Goal: Task Accomplishment & Management: Complete application form

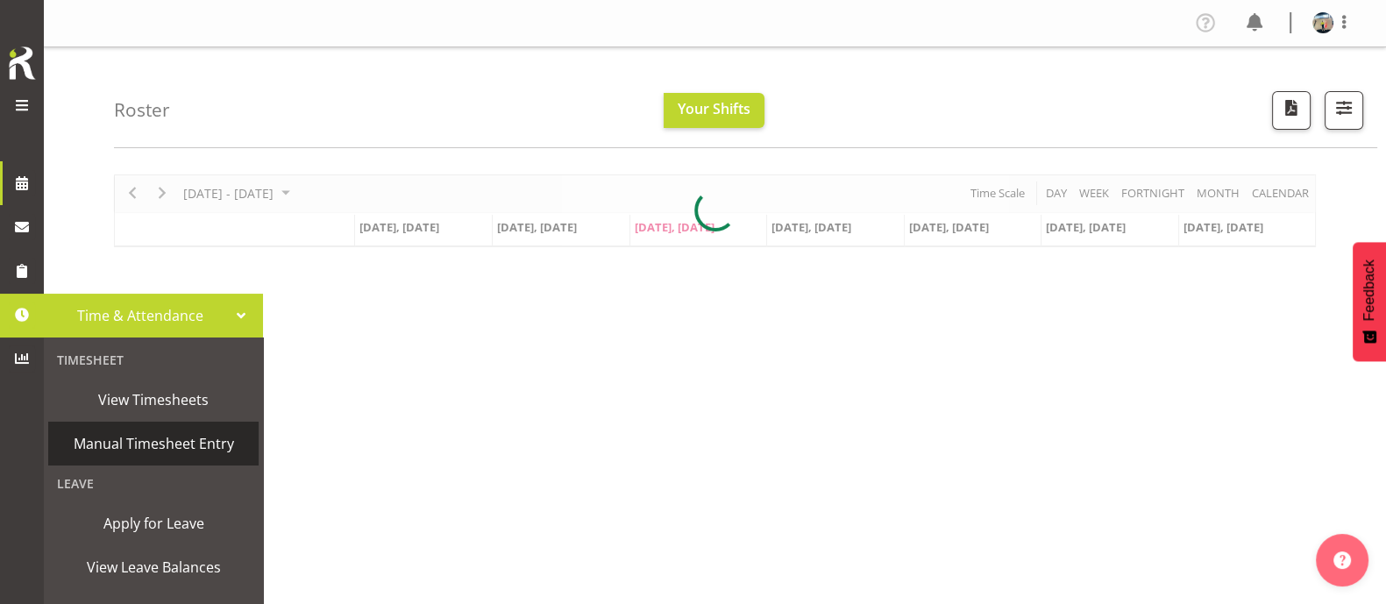
click at [117, 446] on span "Manual Timesheet Entry" at bounding box center [153, 444] width 193 height 26
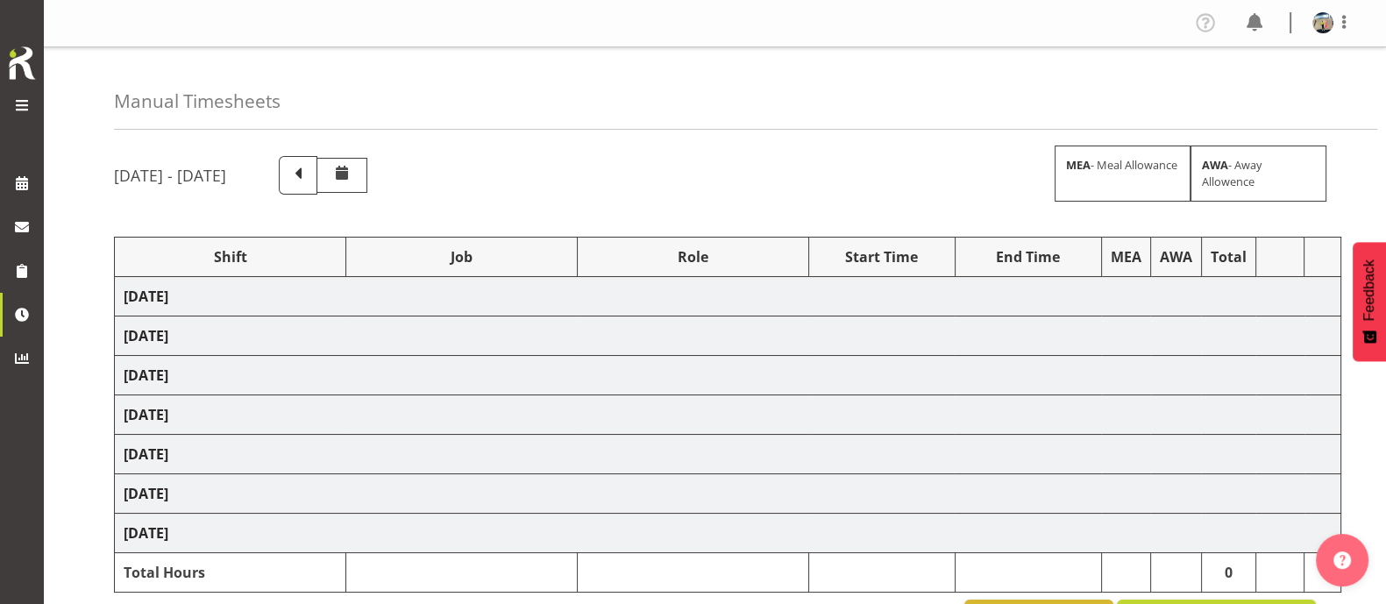
select select "38155"
select select "69"
select select "38155"
select select "69"
select select "38155"
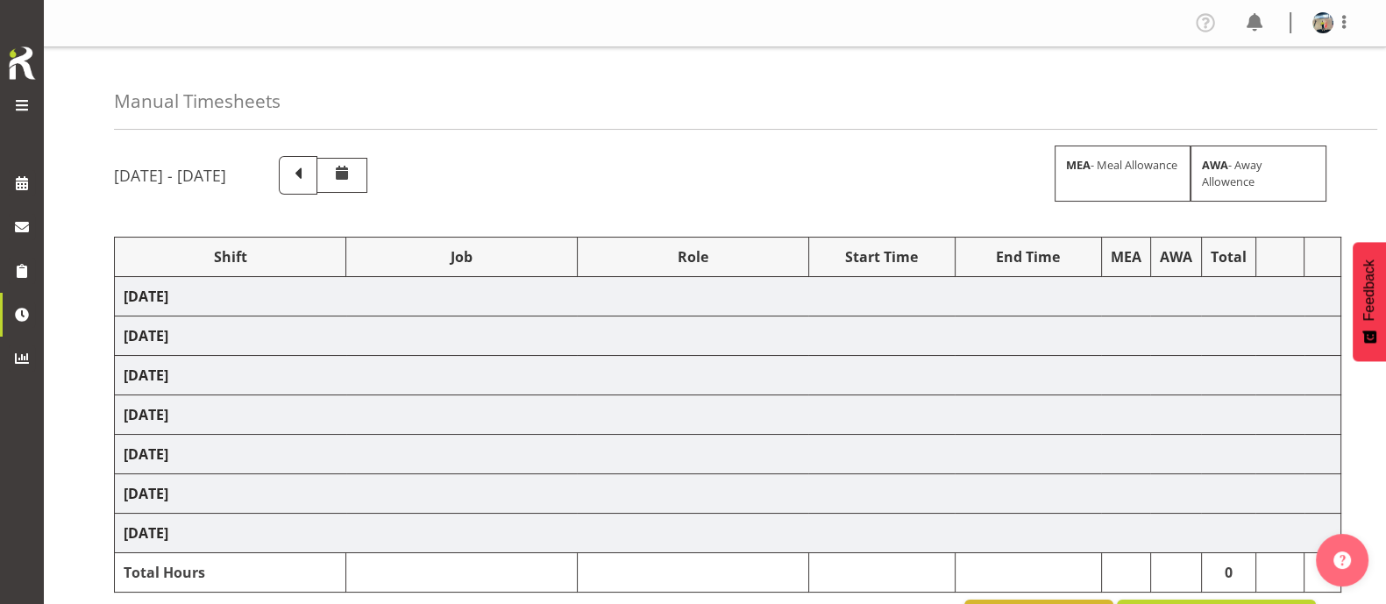
select select "69"
select select "38155"
select select "69"
select select "38155"
select select "69"
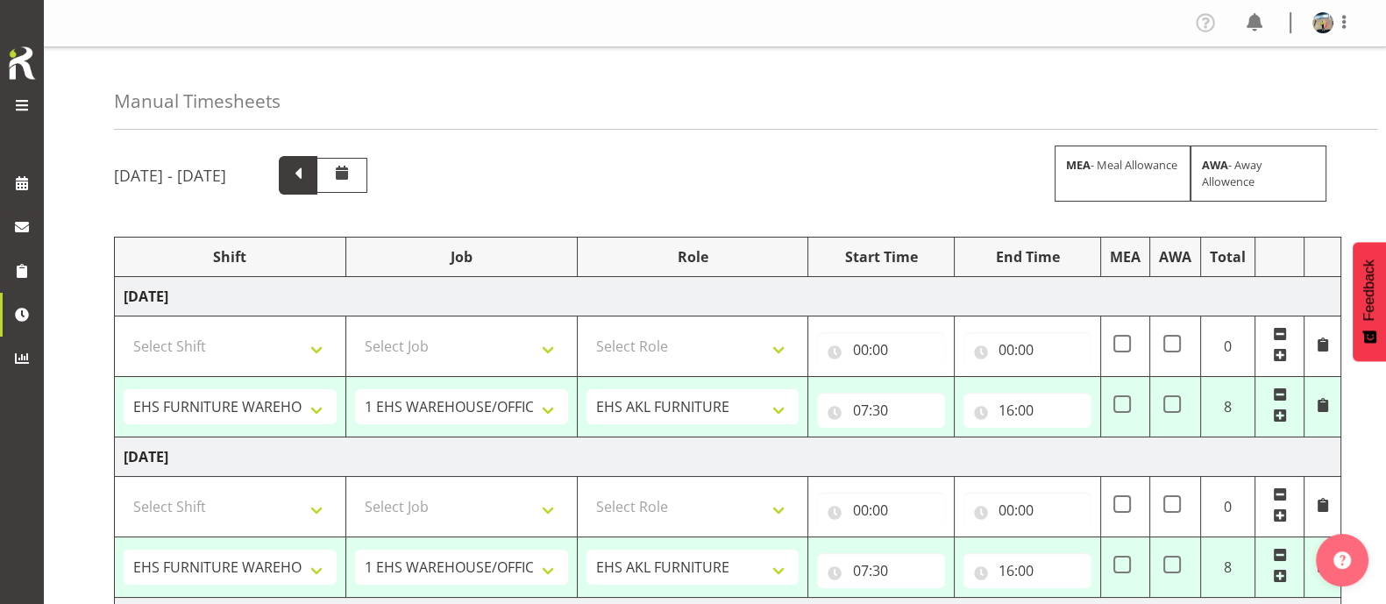
click at [310, 178] on span at bounding box center [298, 173] width 23 height 23
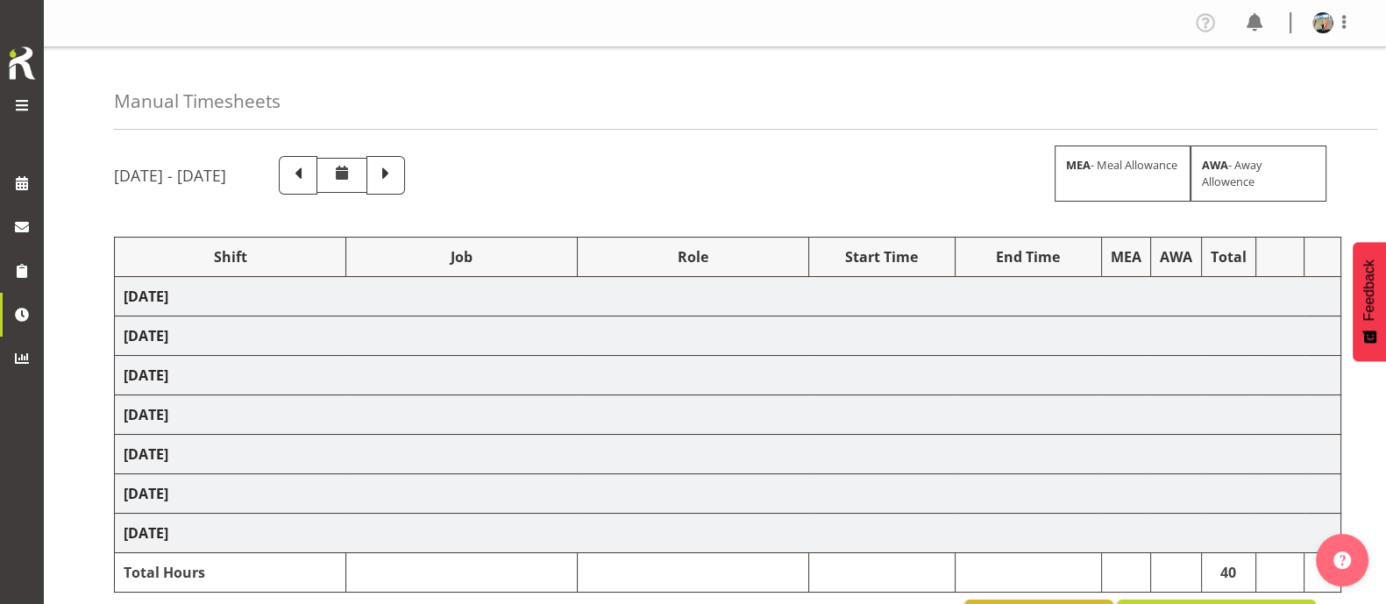
select select "38155"
select select "69"
select select "38155"
select select "69"
select select "38155"
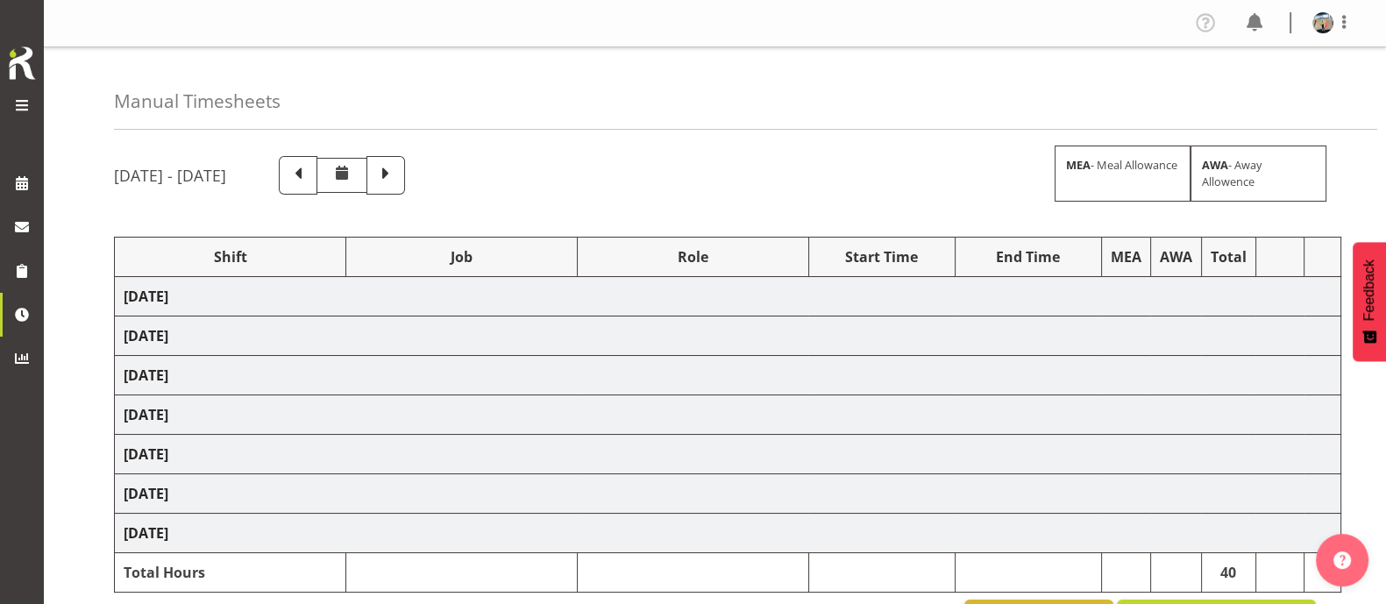
select select "69"
select select "38155"
select select "69"
select select "38155"
select select "69"
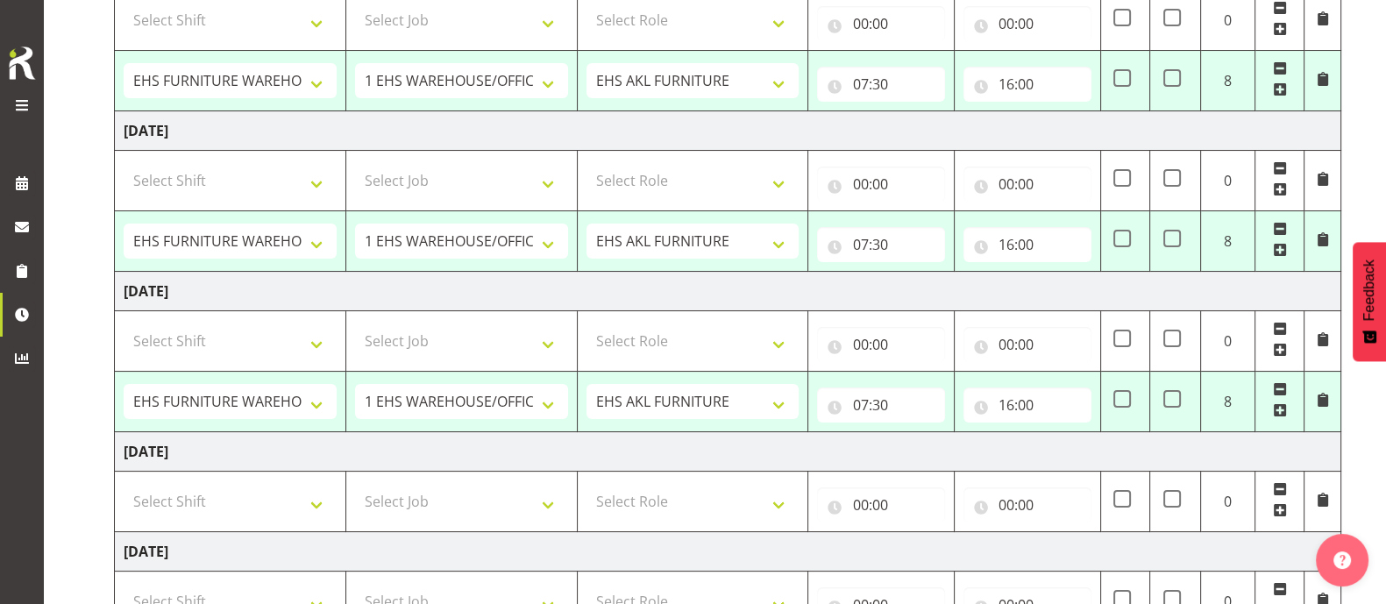
scroll to position [329, 0]
click at [1172, 236] on span at bounding box center [1172, 236] width 18 height 18
click at [1172, 236] on input "checkbox" at bounding box center [1168, 236] width 11 height 11
checkbox input "true"
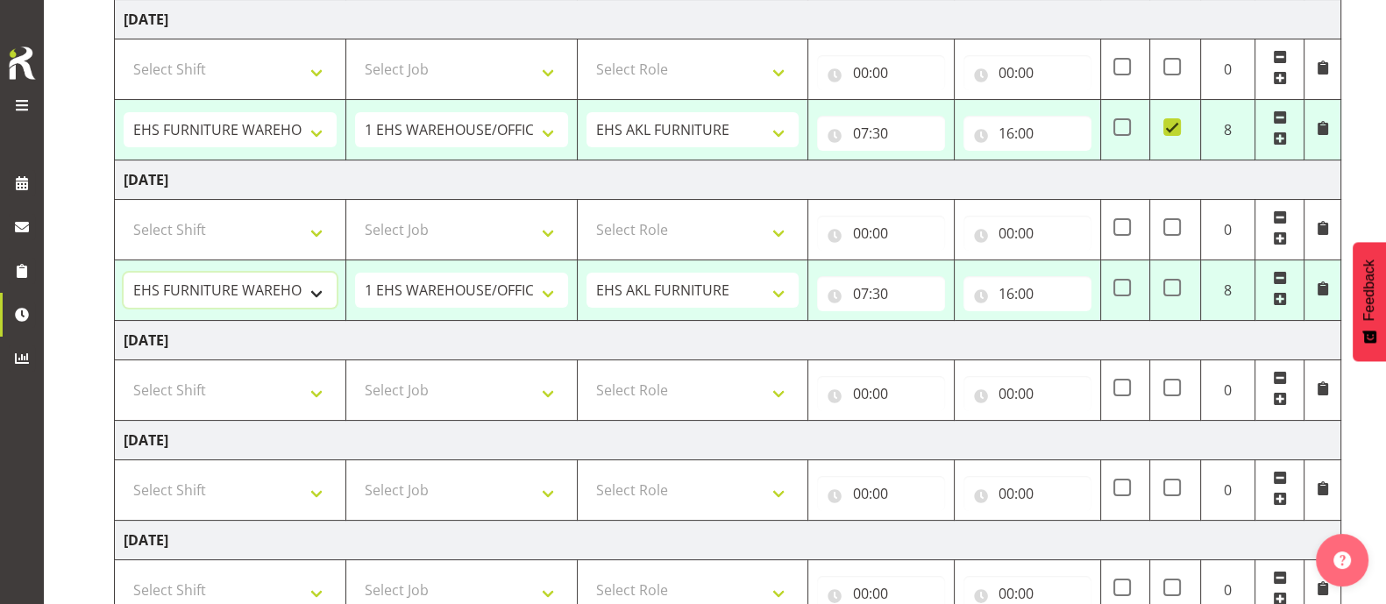
click at [317, 290] on select "Assist Carlton EVents Assist Carlton EVents Assist Carlton Events Assist Carlto…" at bounding box center [230, 290] width 213 height 35
select select "65614"
click at [124, 273] on select "Assist Carlton EVents Assist Carlton EVents Assist Carlton Events Assist Carlto…" at bounding box center [230, 290] width 213 height 35
click at [443, 294] on select "1 Carlton Events 1 Carlton Hamilton 1 Carlton Wellington 1 EHS WAREHOUSE/OFFICE…" at bounding box center [461, 290] width 213 height 35
select select "9202"
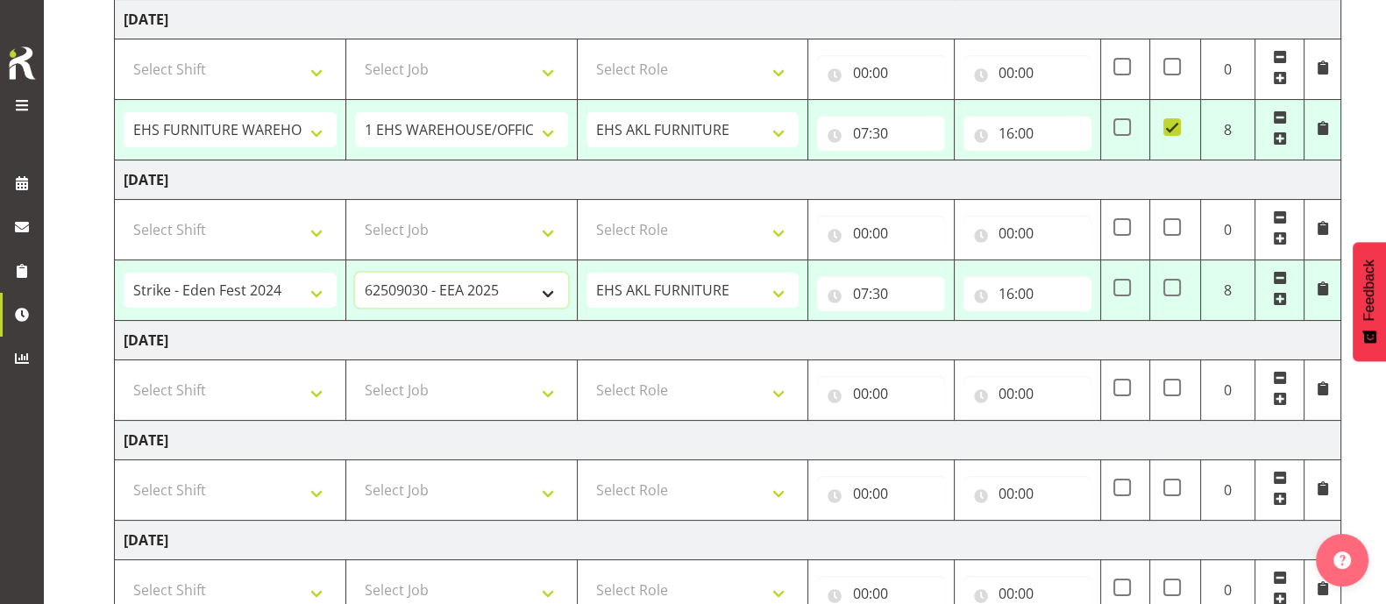
click at [355, 273] on select "1 Carlton Events 1 Carlton Hamilton 1 Carlton Wellington 1 EHS WAREHOUSE/OFFICE…" at bounding box center [461, 290] width 213 height 35
click at [685, 285] on select "EHS AKL FURNITURE" at bounding box center [693, 290] width 213 height 35
click at [929, 327] on td "Saturday 13th September 2025" at bounding box center [728, 340] width 1227 height 39
click at [1131, 288] on span at bounding box center [1123, 288] width 18 height 18
click at [1125, 288] on input "checkbox" at bounding box center [1119, 287] width 11 height 11
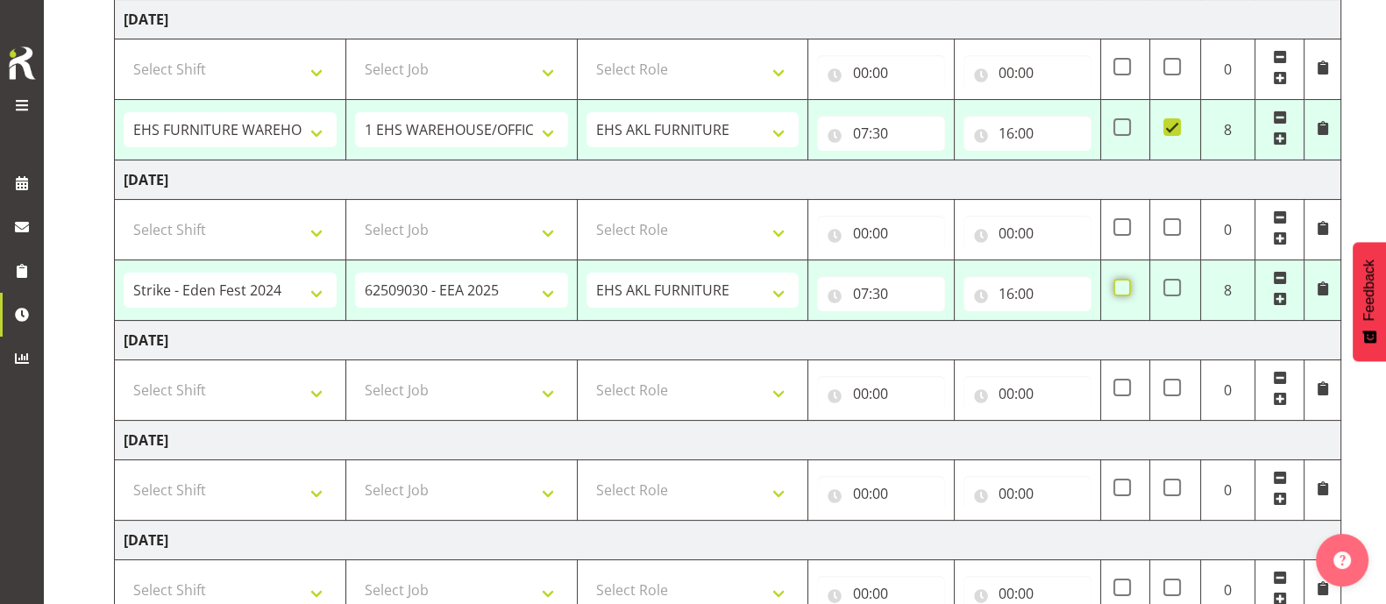
checkbox input "true"
click at [1009, 290] on input "16:00" at bounding box center [1028, 293] width 128 height 35
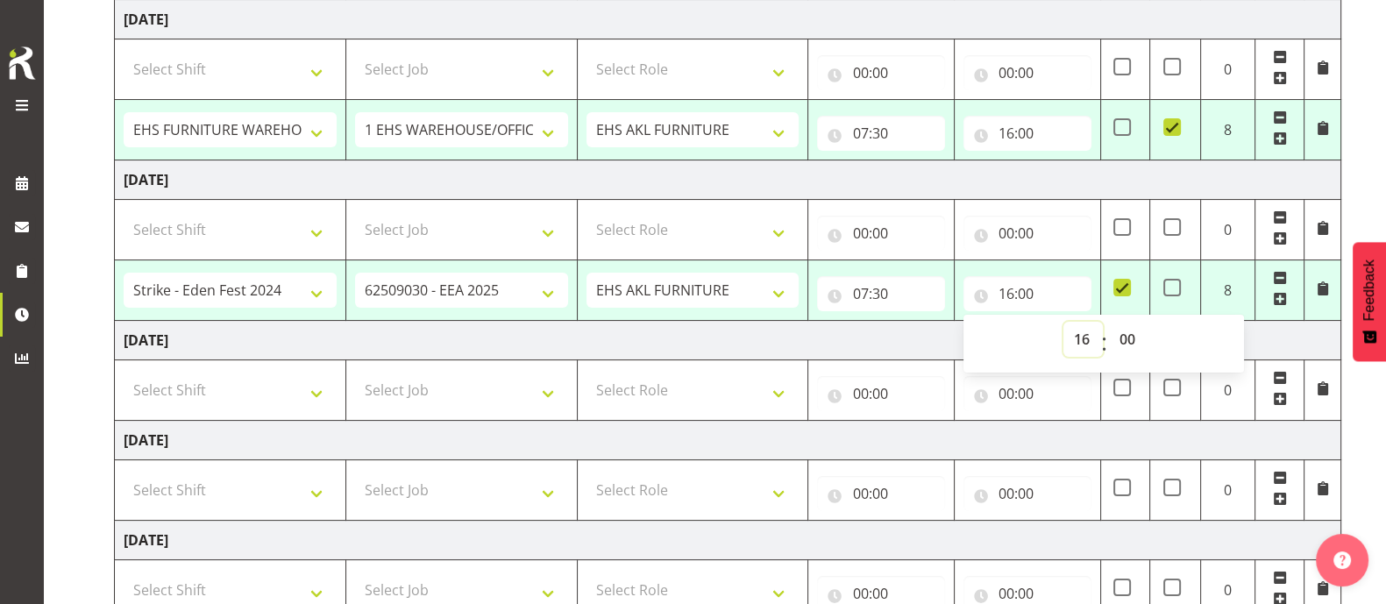
click at [1086, 332] on select "00 01 02 03 04 05 06 07 08 09 10 11 12 13 14 15 16 17 18 19 20 21 22 23" at bounding box center [1083, 339] width 39 height 35
select select "23"
click at [1064, 322] on select "00 01 02 03 04 05 06 07 08 09 10 11 12 13 14 15 16 17 18 19 20 21 22 23" at bounding box center [1083, 339] width 39 height 35
type input "23:00"
click at [850, 331] on td "Saturday 13th September 2025" at bounding box center [728, 340] width 1227 height 39
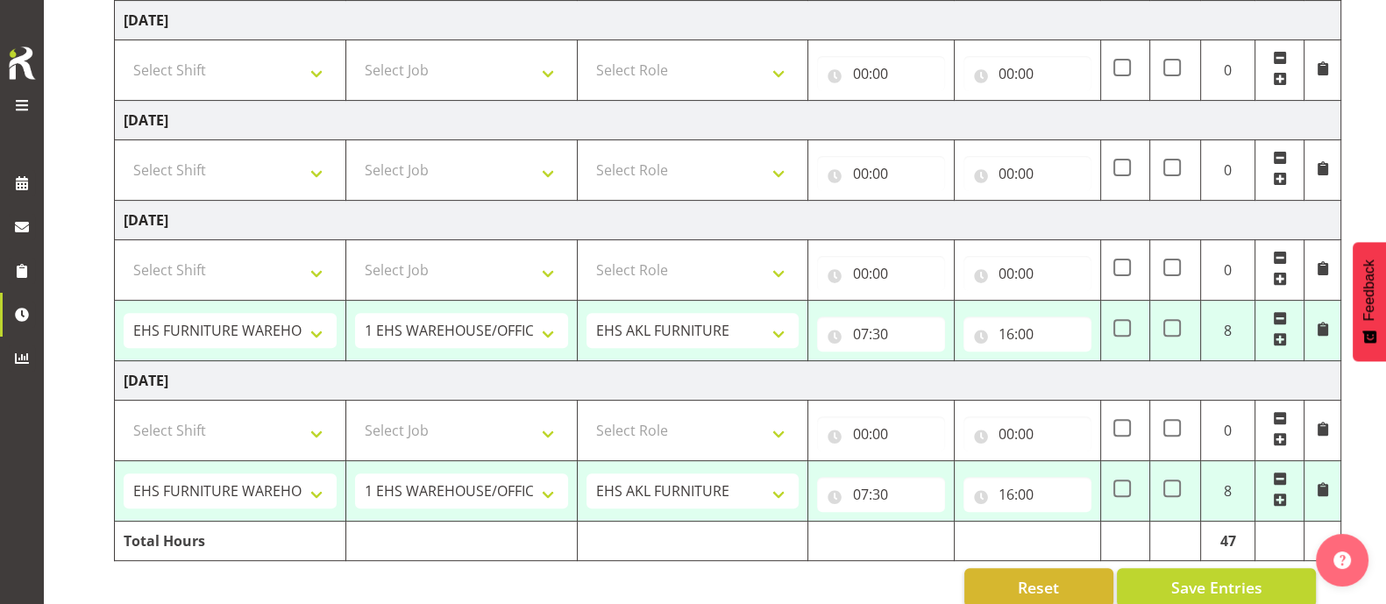
scroll to position [786, 0]
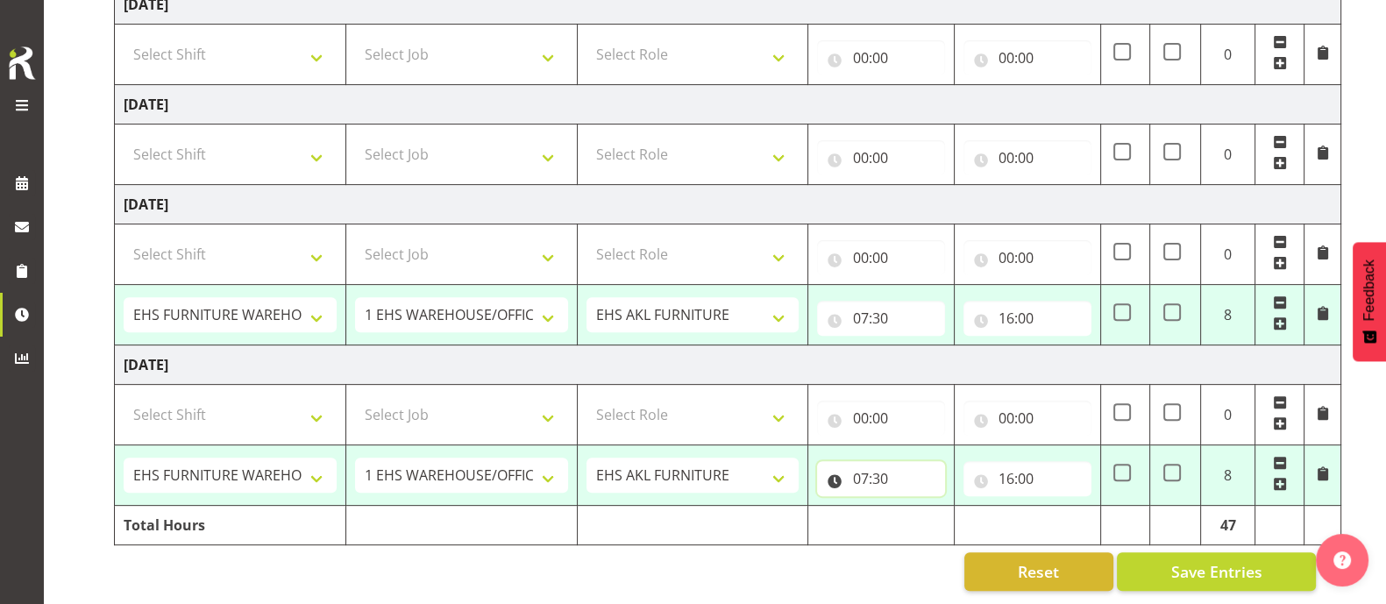
click at [879, 462] on input "07:30" at bounding box center [881, 478] width 128 height 35
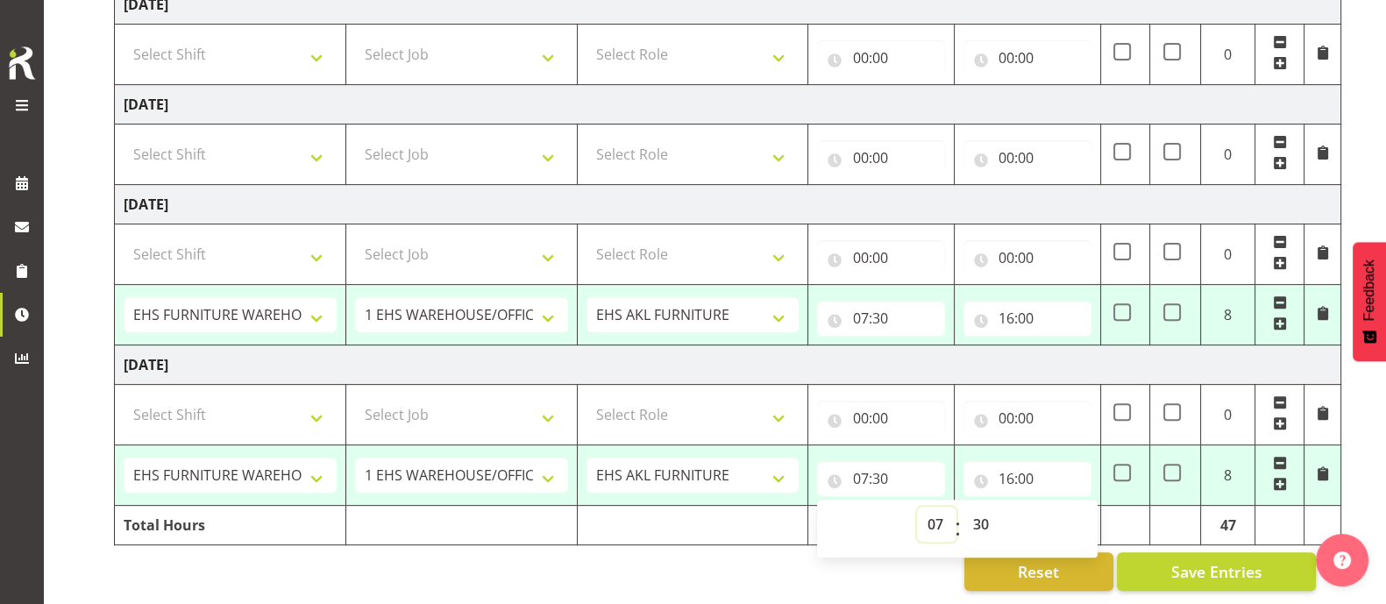
click at [937, 507] on select "00 01 02 03 04 05 06 07 08 09 10 11 12 13 14 15 16 17 18 19 20 21 22 23" at bounding box center [936, 524] width 39 height 35
select select "6"
click at [917, 507] on select "00 01 02 03 04 05 06 07 08 09 10 11 12 13 14 15 16 17 18 19 20 21 22 23" at bounding box center [936, 524] width 39 height 35
type input "06:30"
drag, startPoint x: 935, startPoint y: 504, endPoint x: 935, endPoint y: 493, distance: 11.4
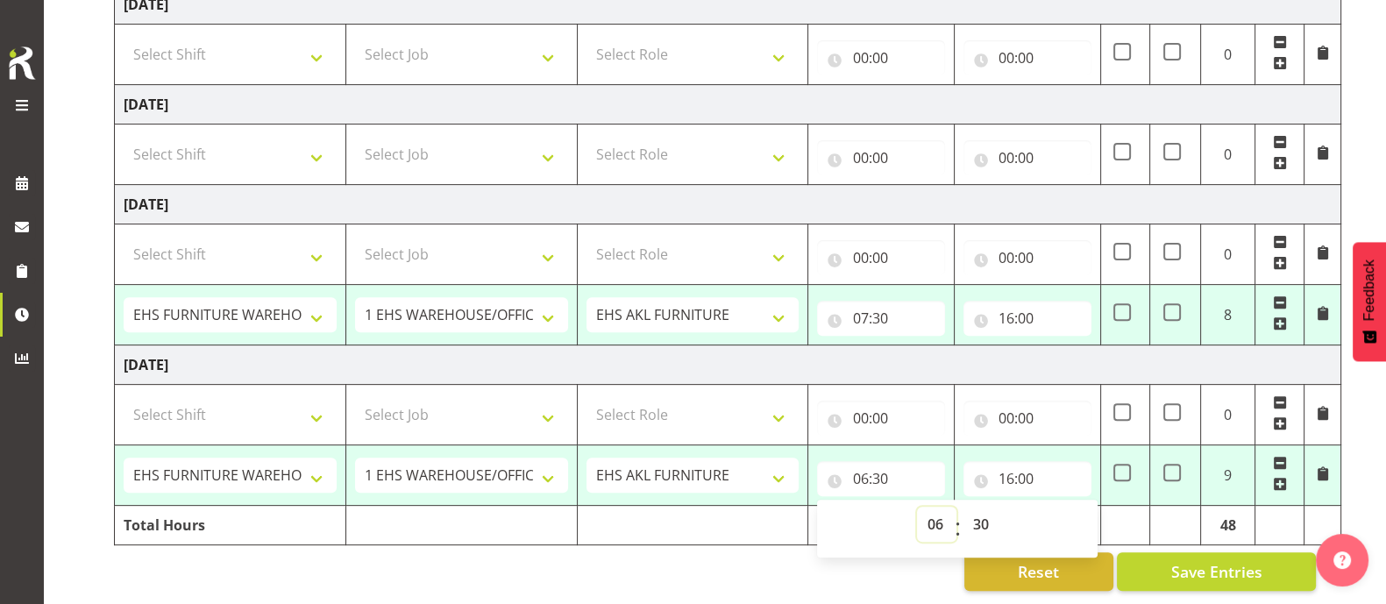
click at [935, 507] on select "00 01 02 03 04 05 06 07 08 09 10 11 12 13 14 15 16 17 18 19 20 21 22 23" at bounding box center [936, 524] width 39 height 35
select select "5"
click at [917, 507] on select "00 01 02 03 04 05 06 07 08 09 10 11 12 13 14 15 16 17 18 19 20 21 22 23" at bounding box center [936, 524] width 39 height 35
type input "05:30"
click at [982, 507] on select "00 01 02 03 04 05 06 07 08 09 10 11 12 13 14 15 16 17 18 19 20 21 22 23 24 25 2…" at bounding box center [982, 524] width 39 height 35
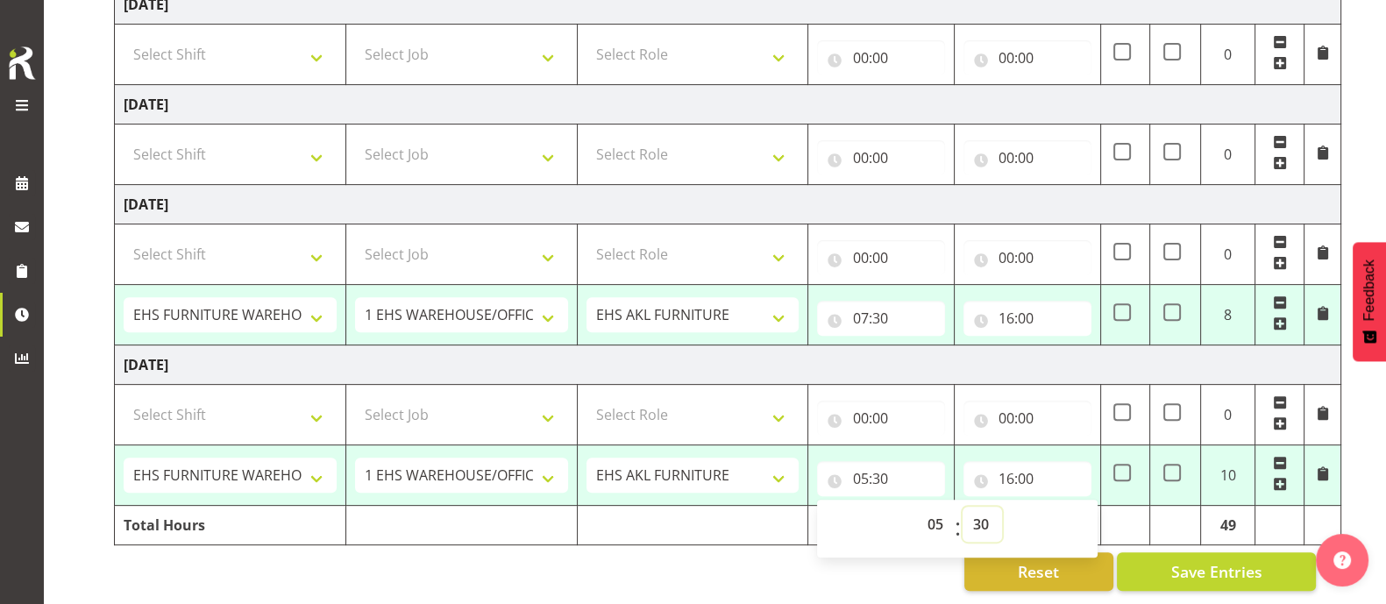
select select "0"
click at [963, 507] on select "00 01 02 03 04 05 06 07 08 09 10 11 12 13 14 15 16 17 18 19 20 21 22 23 24 25 2…" at bounding box center [982, 524] width 39 height 35
type input "05:00"
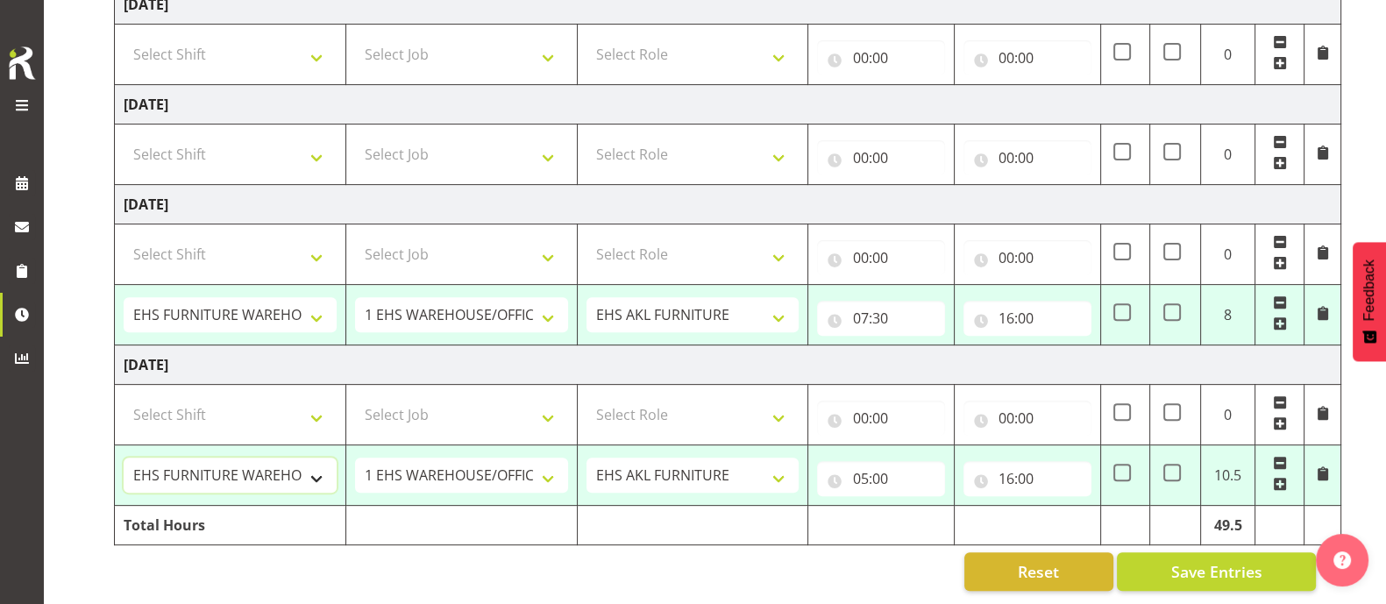
click at [306, 461] on select "Assist Carlton EVents Assist Carlton EVents Assist Carlton Events Assist Carlto…" at bounding box center [230, 475] width 213 height 35
select select "64580"
click at [124, 458] on select "Assist Carlton EVents Assist Carlton EVents Assist Carlton Events Assist Carlto…" at bounding box center [230, 475] width 213 height 35
click at [491, 458] on select "1 Carlton Events 1 Carlton Hamilton 1 Carlton Wellington 1 EHS WAREHOUSE/OFFICE…" at bounding box center [461, 475] width 213 height 35
select select "9139"
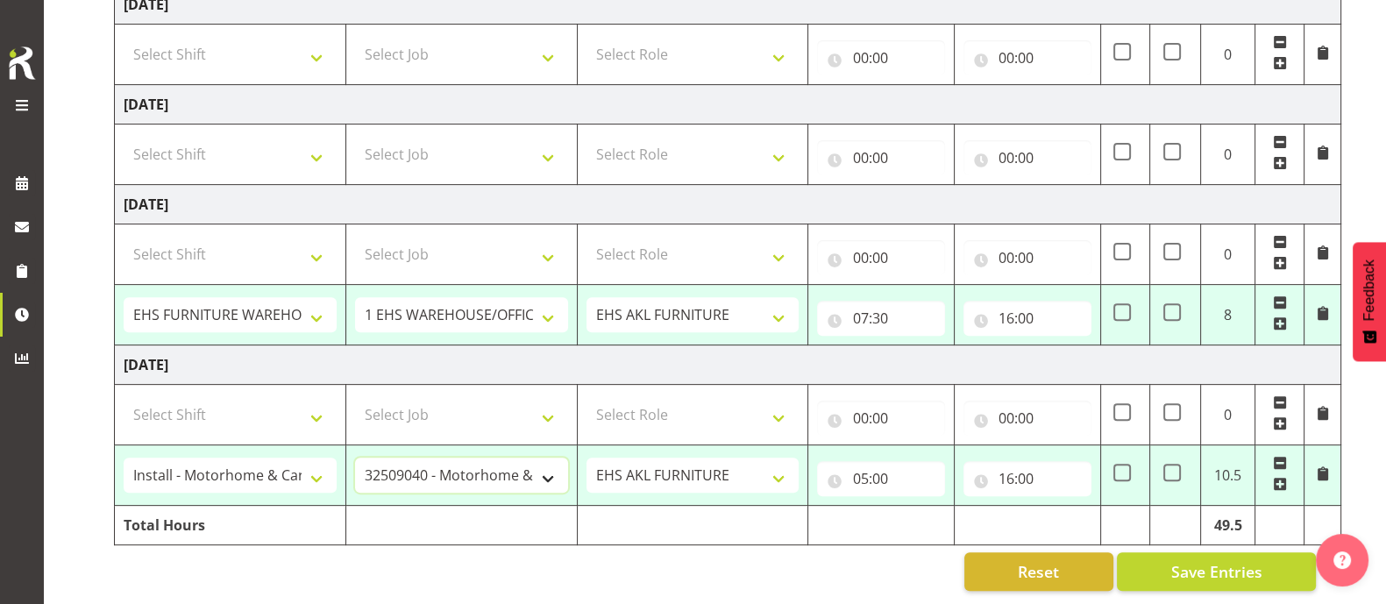
click at [355, 458] on select "1 Carlton Events 1 Carlton Hamilton 1 Carlton Wellington 1 EHS WAREHOUSE/OFFICE…" at bounding box center [461, 475] width 213 height 35
click at [1260, 560] on span "Save Entries" at bounding box center [1216, 571] width 91 height 23
select select "38155"
select select "69"
type input "07:30"
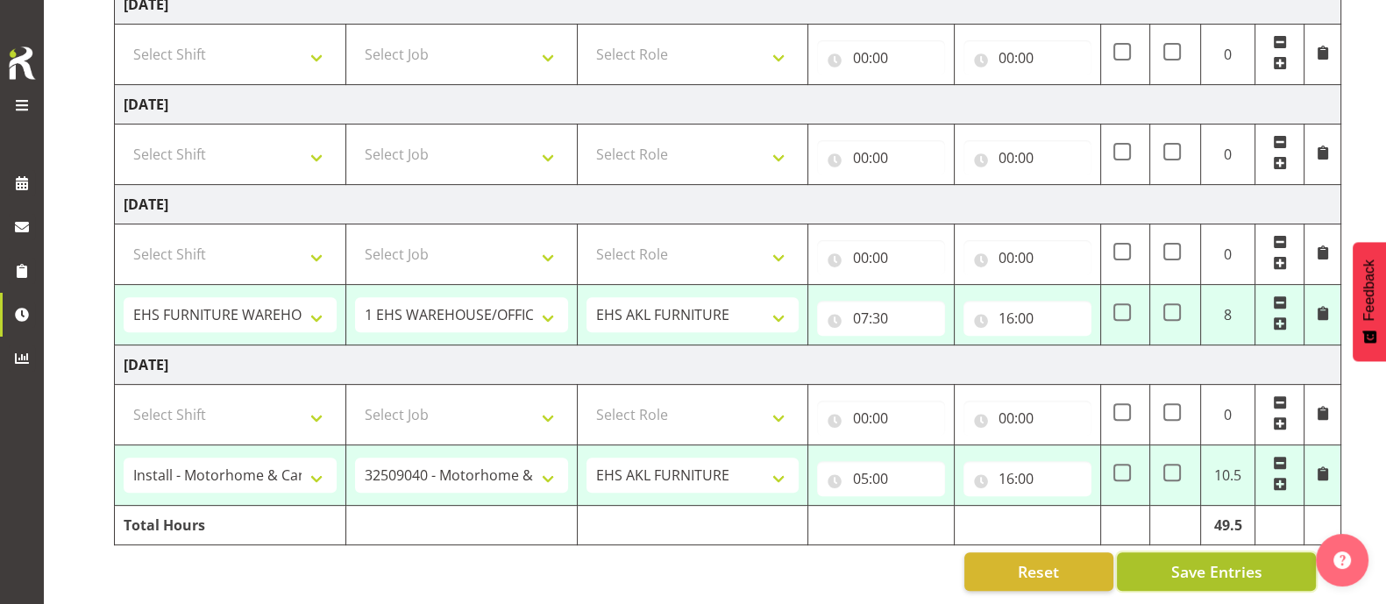
type input "16:00"
select select "38155"
select select "69"
type input "07:30"
type input "16:00"
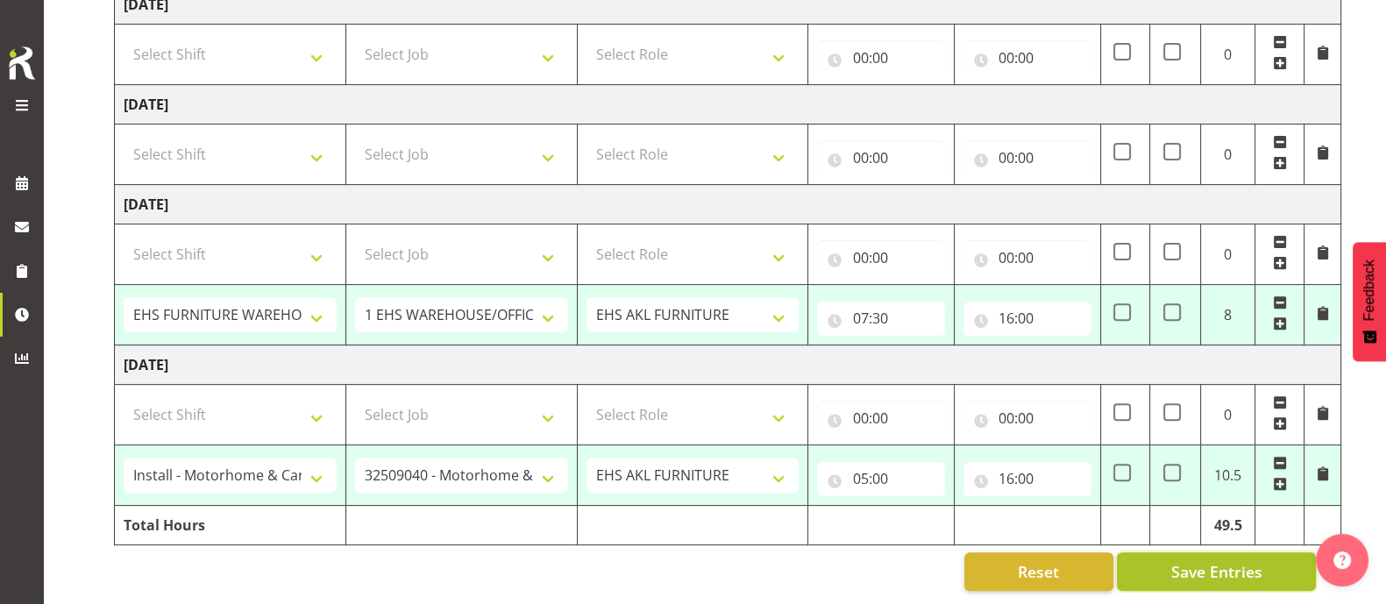
checkbox input "true"
select select "65614"
select select "9202"
type input "07:30"
type input "23:00"
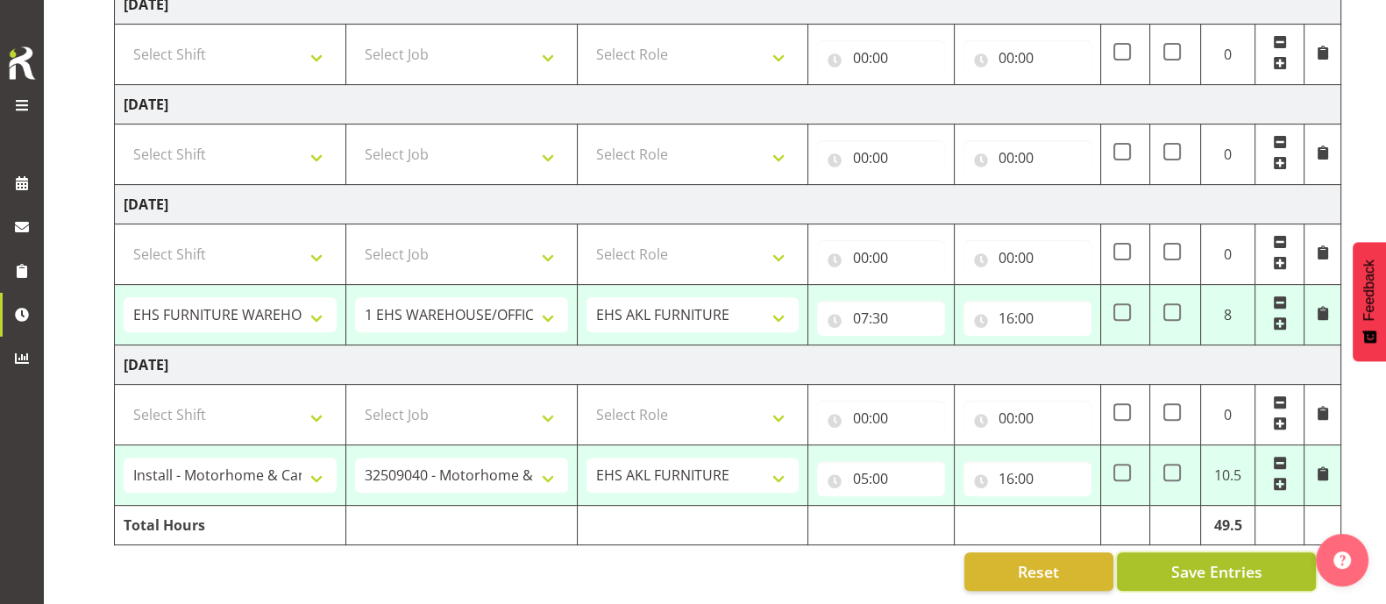
checkbox input "true"
select select "38155"
select select "69"
type input "07:30"
type input "16:00"
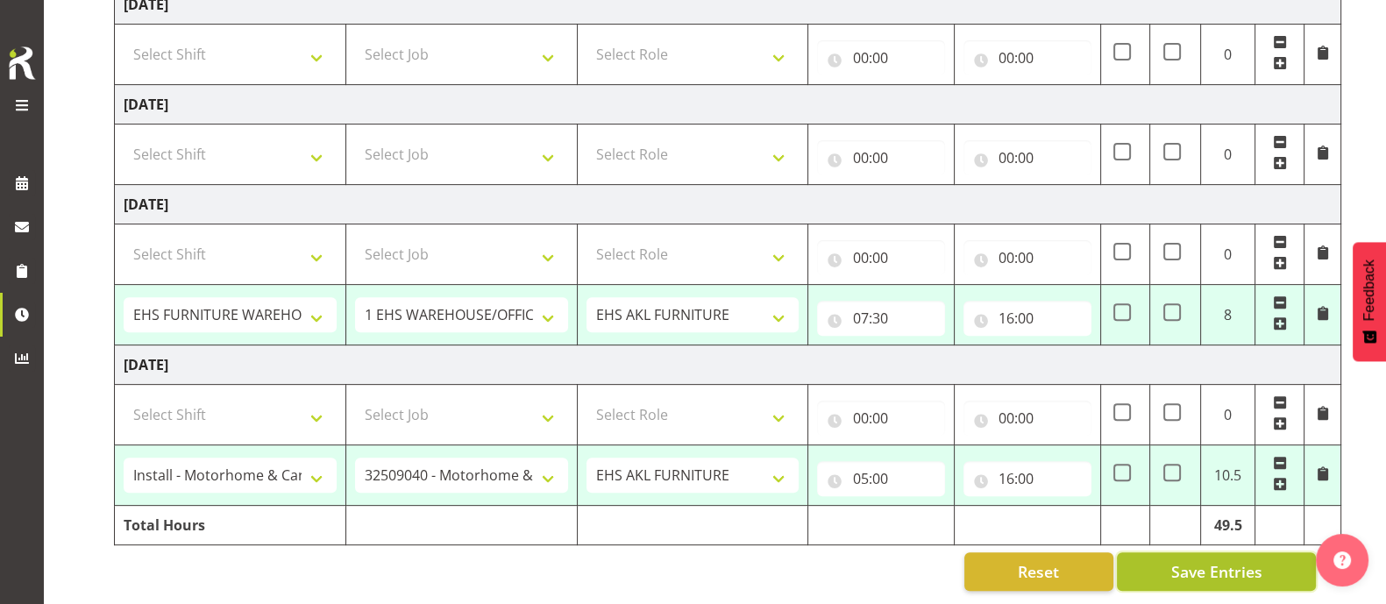
select select "64580"
select select "9139"
type input "05:00"
type input "16:00"
select select "38155"
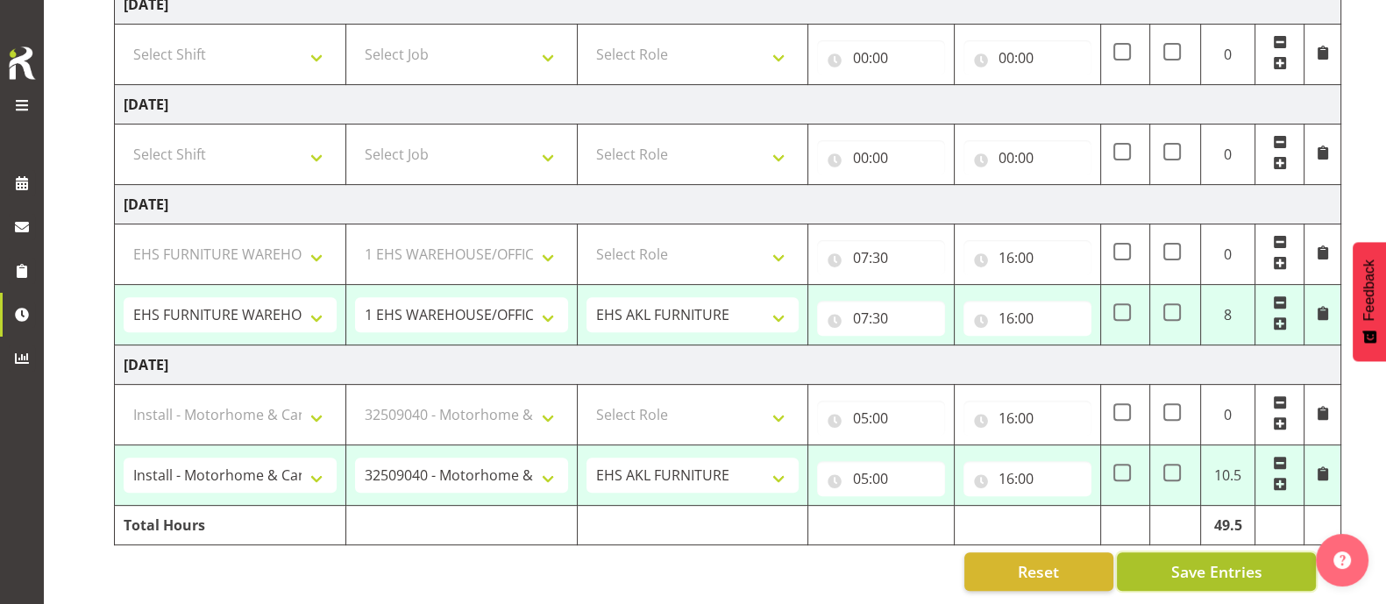
select select "69"
select select "65614"
select select "9202"
select select "38155"
select select "69"
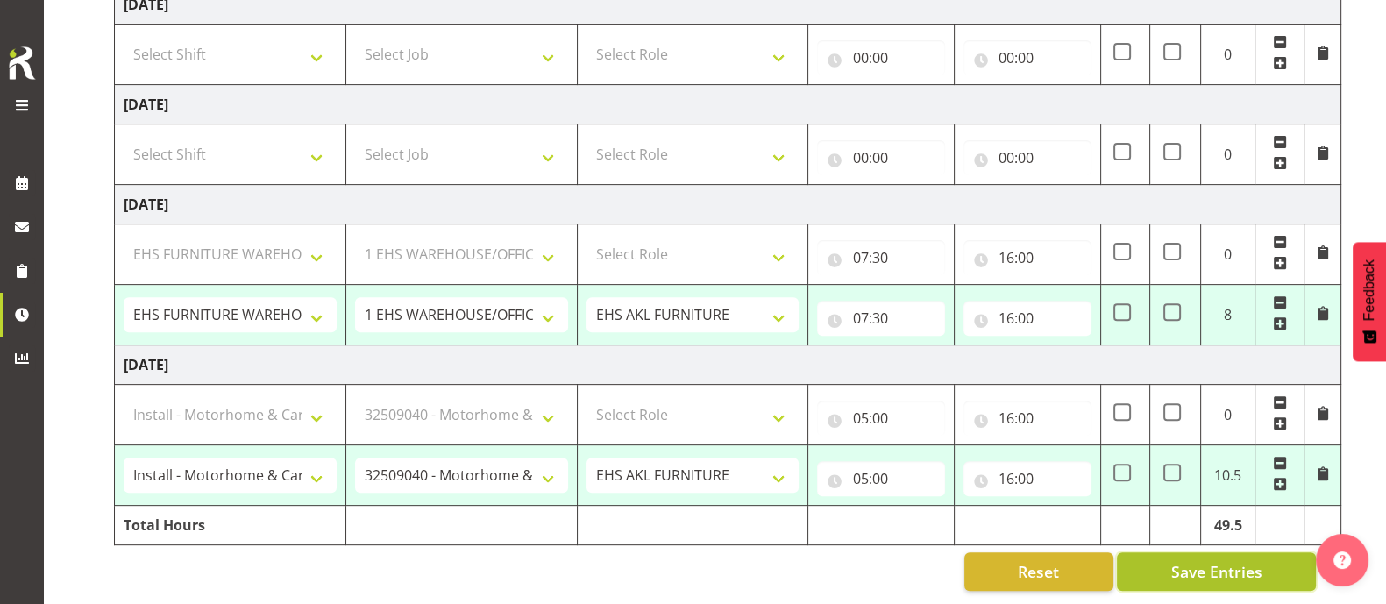
select select "64580"
select select "9139"
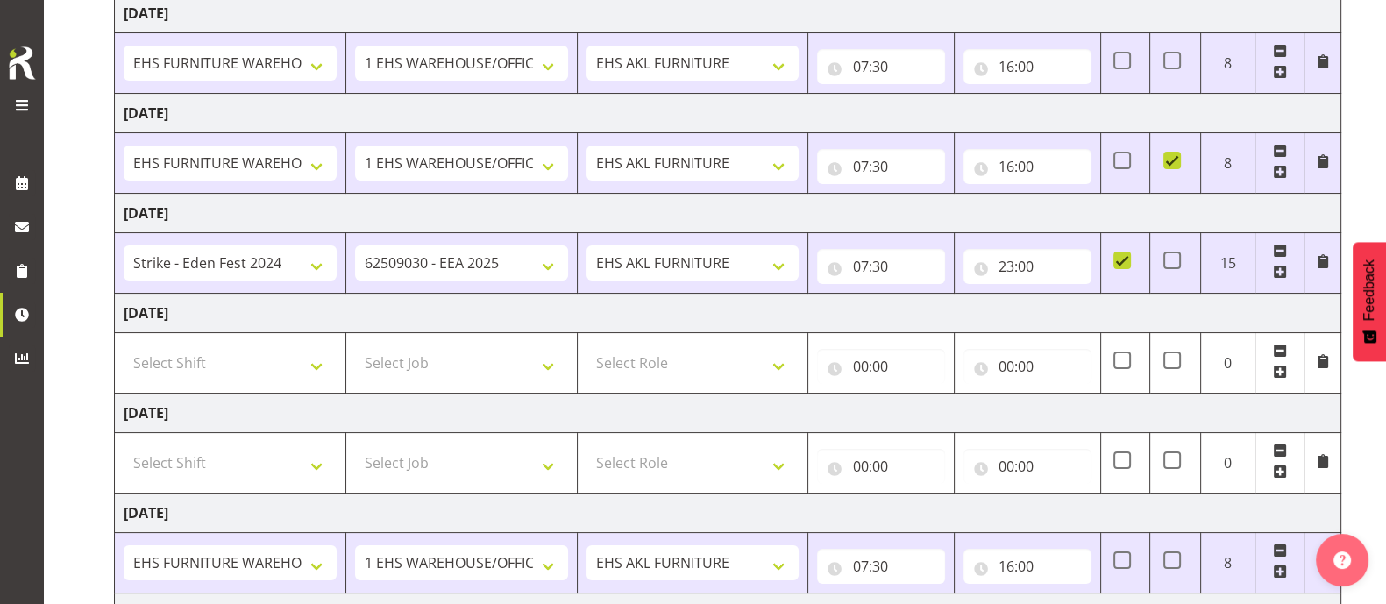
scroll to position [0, 0]
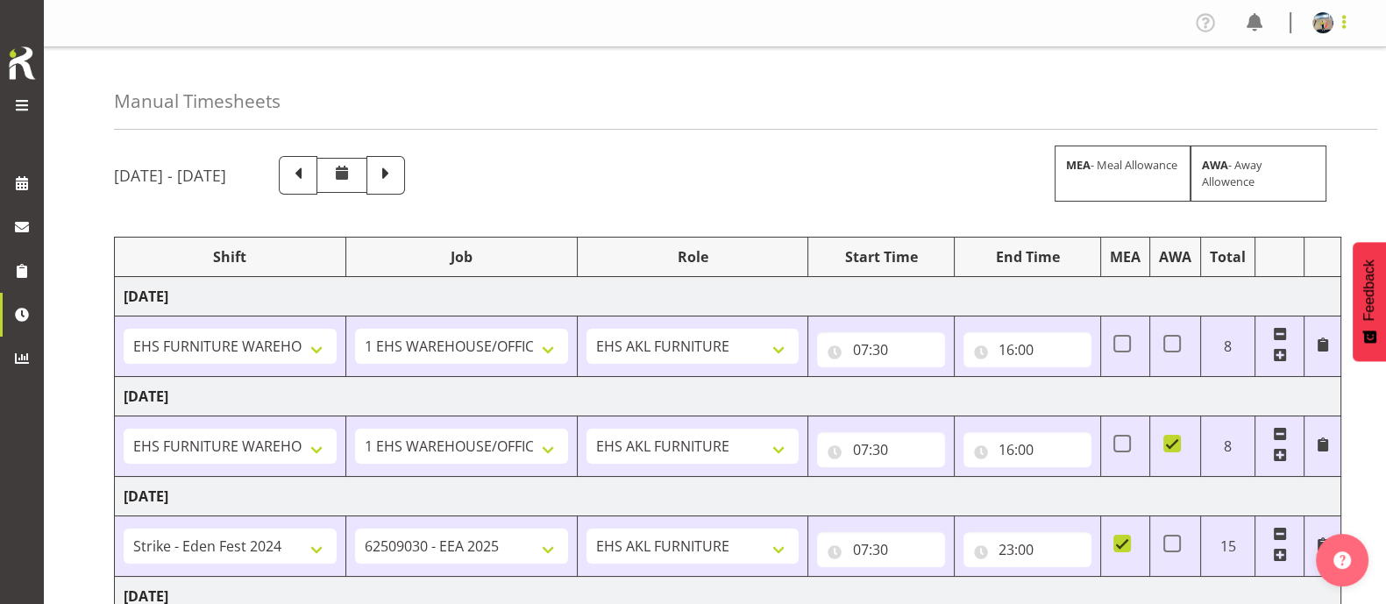
click at [1348, 26] on span at bounding box center [1344, 21] width 21 height 21
click at [1265, 89] on link "Log Out" at bounding box center [1270, 92] width 168 height 32
